Goal: Information Seeking & Learning: Check status

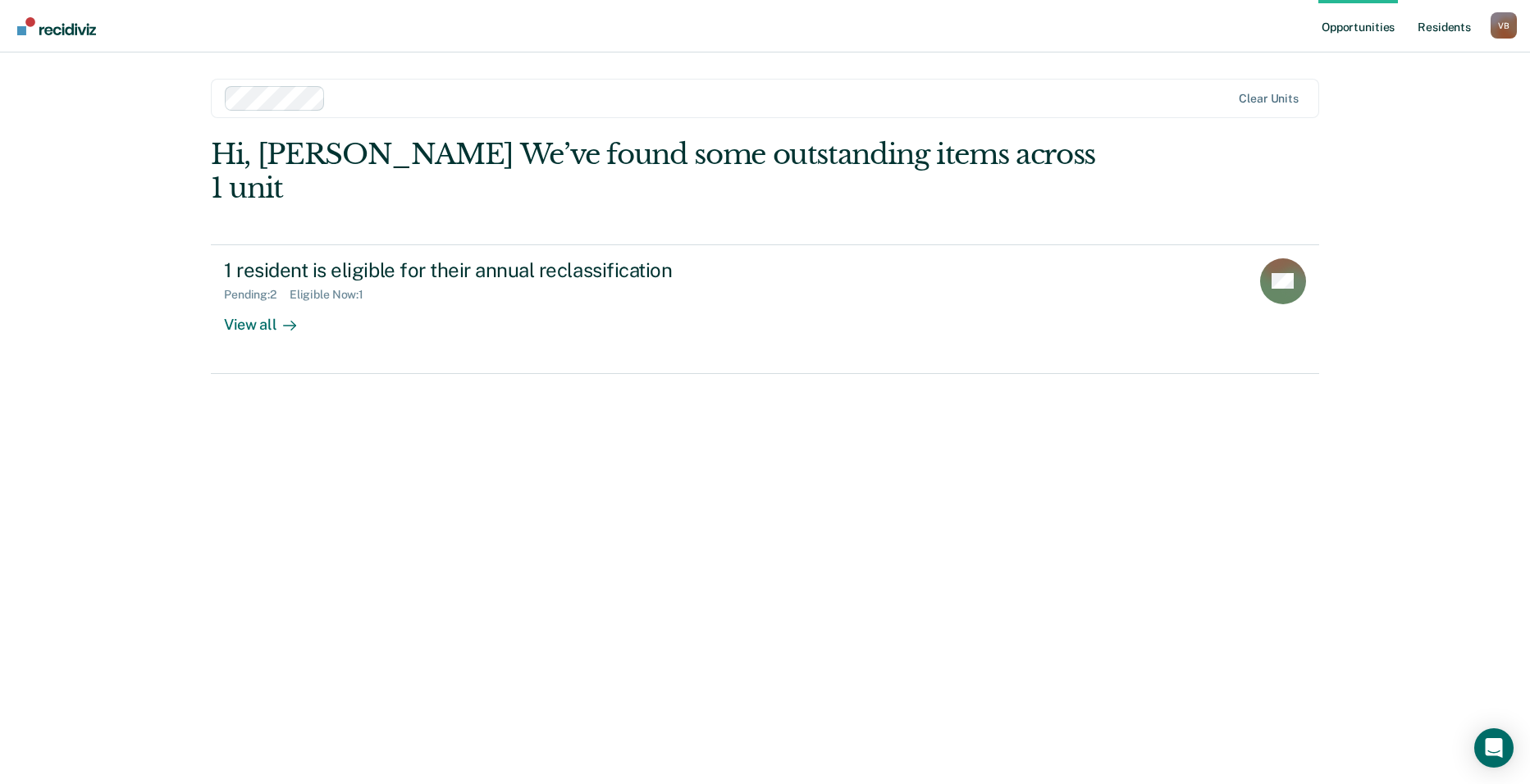
click at [1449, 21] on link "Resident s" at bounding box center [1445, 26] width 60 height 53
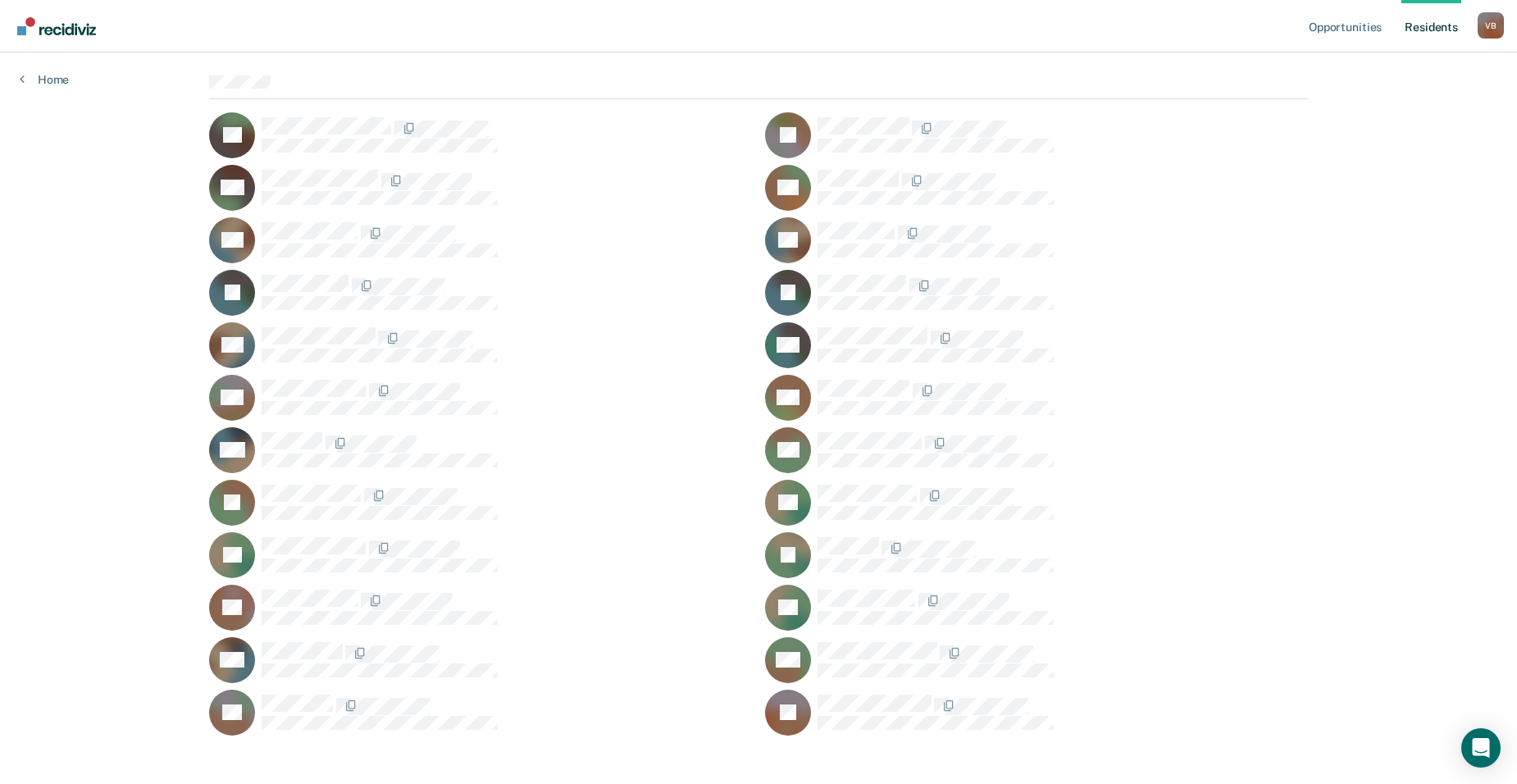
scroll to position [150, 0]
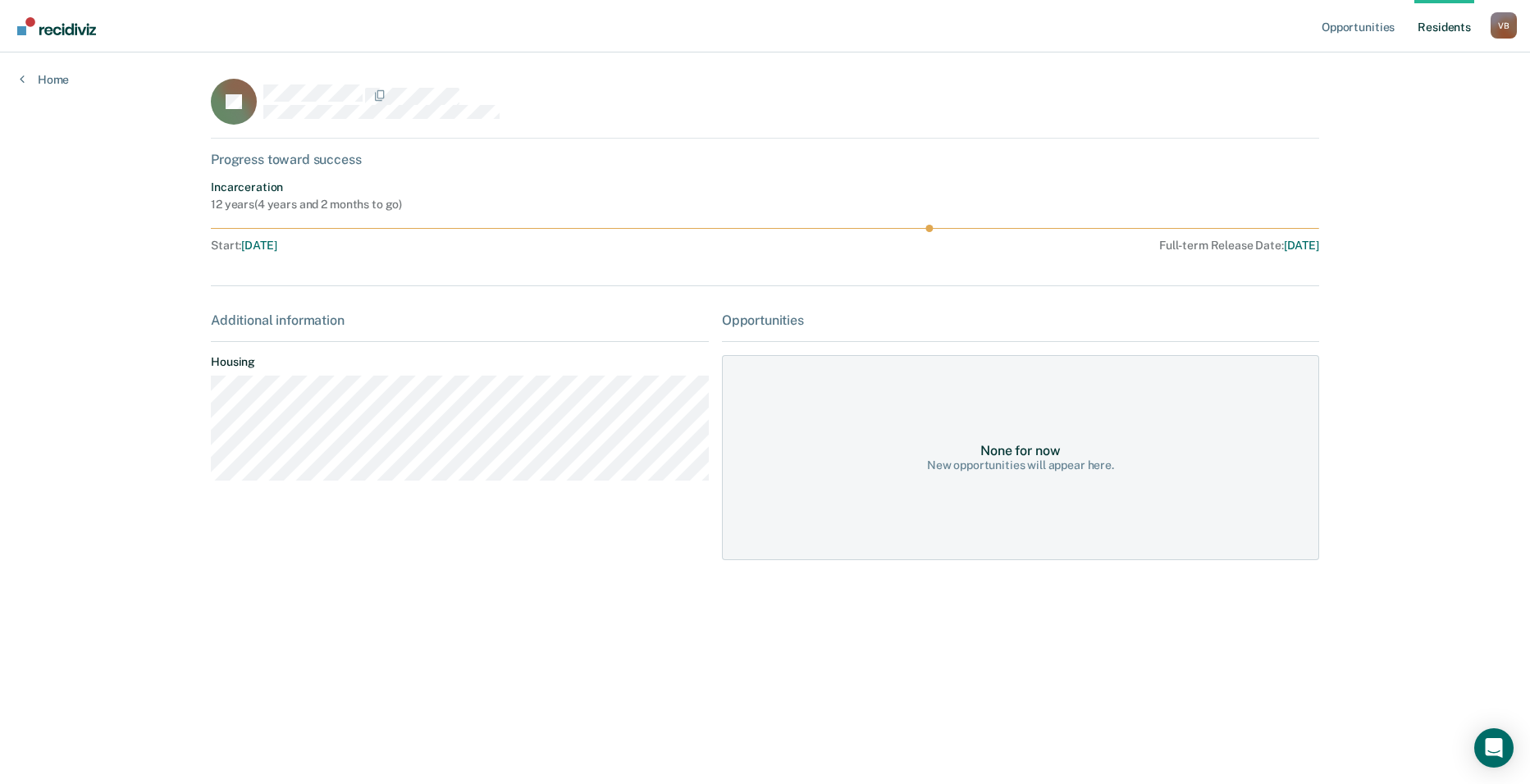
click at [1209, 402] on div "None for now New opportunities will appear here." at bounding box center [1020, 457] width 598 height 205
click at [245, 369] on dl "Housing" at bounding box center [460, 418] width 498 height 126
click at [1432, 30] on link "Resident s" at bounding box center [1445, 26] width 60 height 53
click at [1364, 735] on div "TDOC ID copied!" at bounding box center [1388, 740] width 98 height 15
drag, startPoint x: 1410, startPoint y: 745, endPoint x: 1442, endPoint y: 740, distance: 32.4
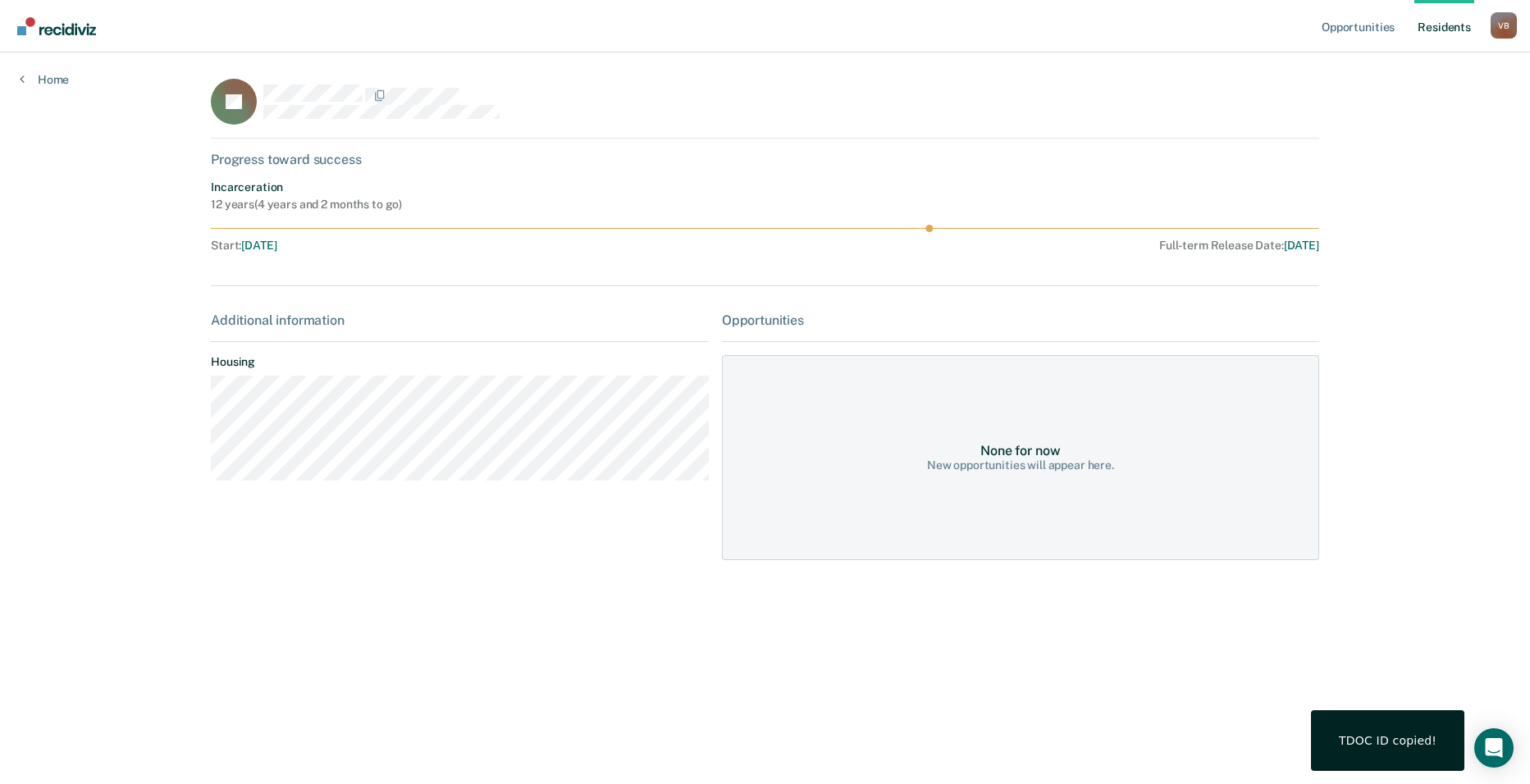
click at [1411, 745] on div "TDOC ID copied!" at bounding box center [1388, 740] width 98 height 15
click at [1353, 29] on link "Opportunities" at bounding box center [1358, 26] width 80 height 53
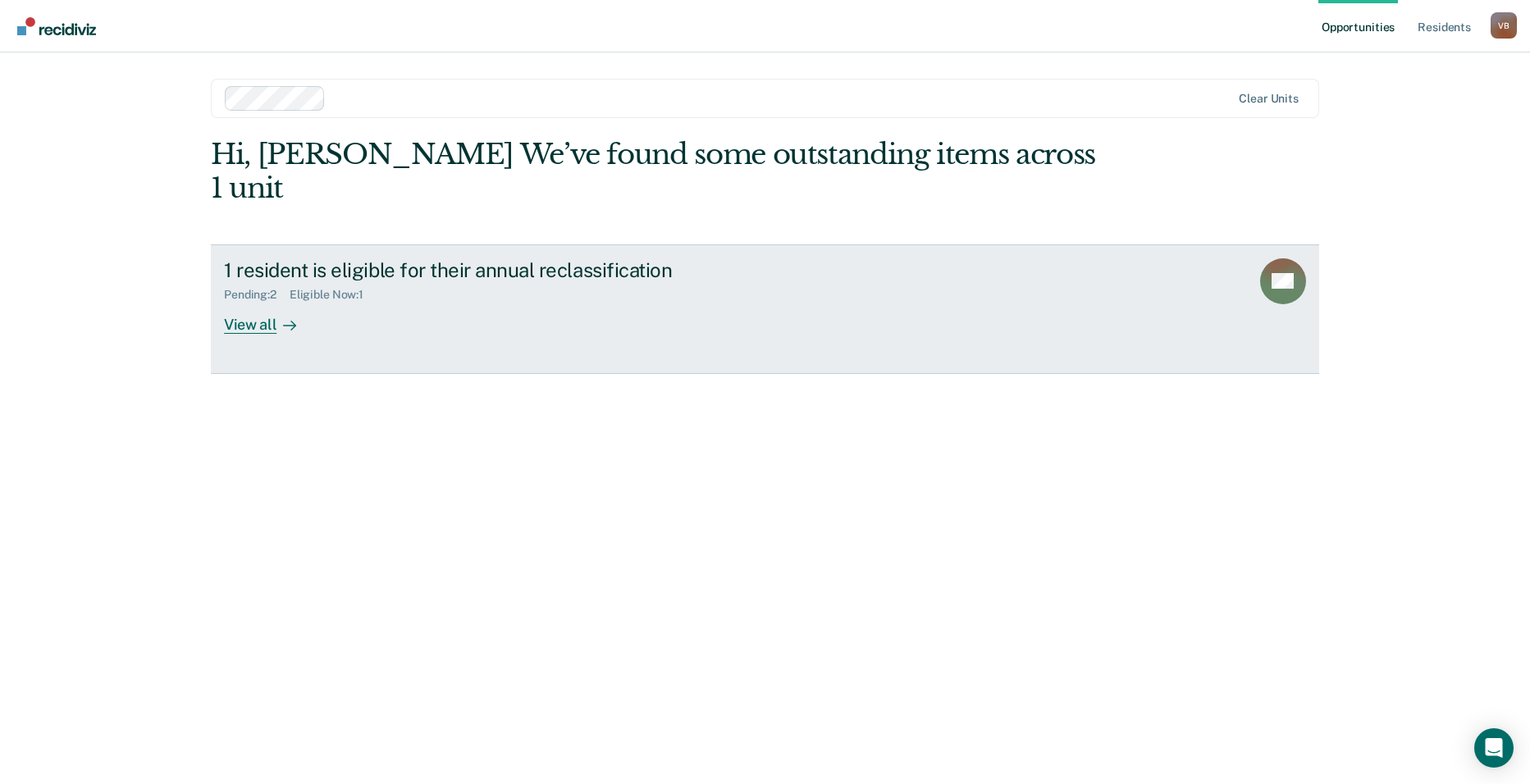
click at [253, 302] on div "View all" at bounding box center [270, 318] width 92 height 32
